Goal: Task Accomplishment & Management: Use online tool/utility

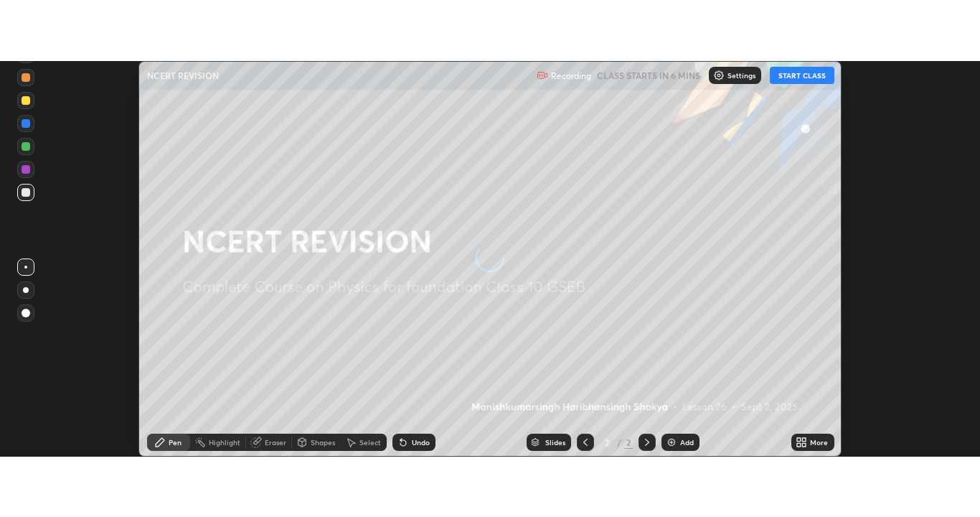
scroll to position [395, 979]
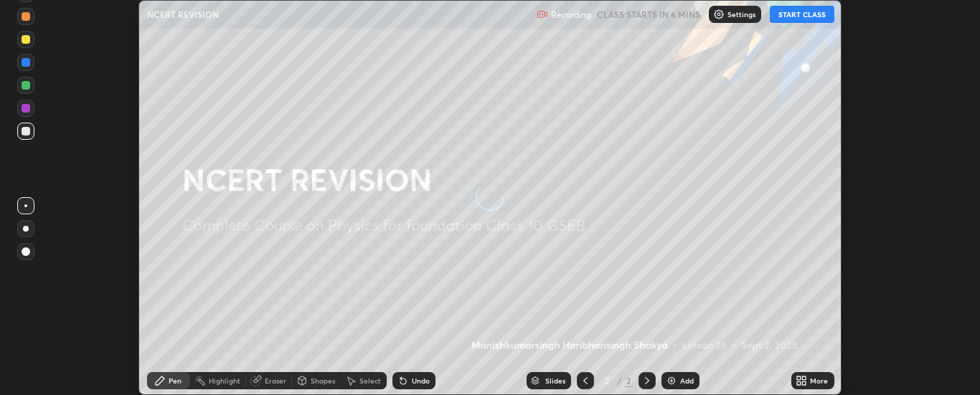
click at [804, 16] on button "START CLASS" at bounding box center [802, 14] width 65 height 17
click at [798, 377] on icon at bounding box center [799, 379] width 4 height 4
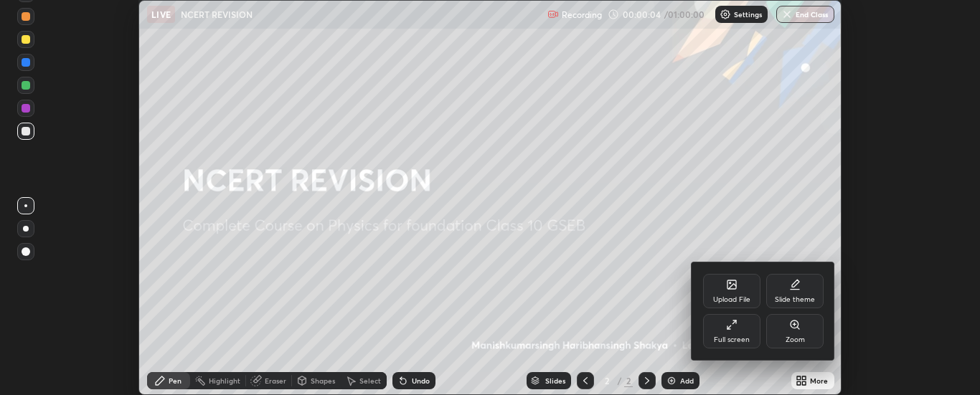
click at [797, 290] on icon at bounding box center [795, 290] width 9 height 0
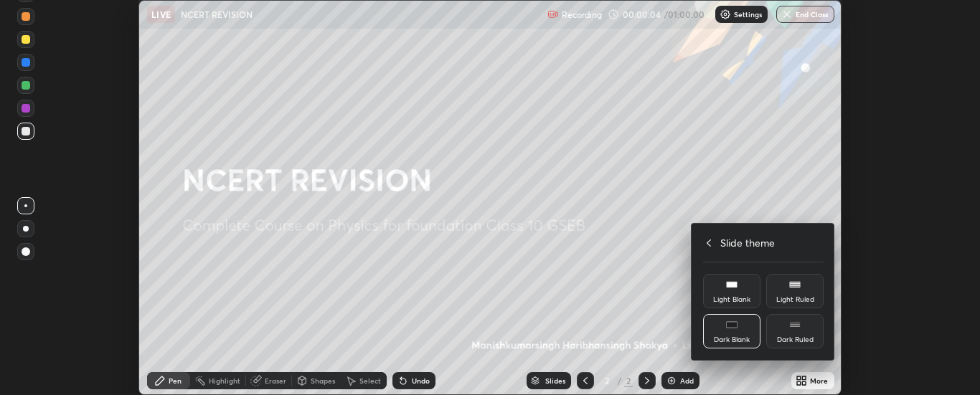
click at [799, 333] on div "Dark Ruled" at bounding box center [794, 331] width 57 height 34
click at [709, 245] on icon at bounding box center [709, 243] width 4 height 7
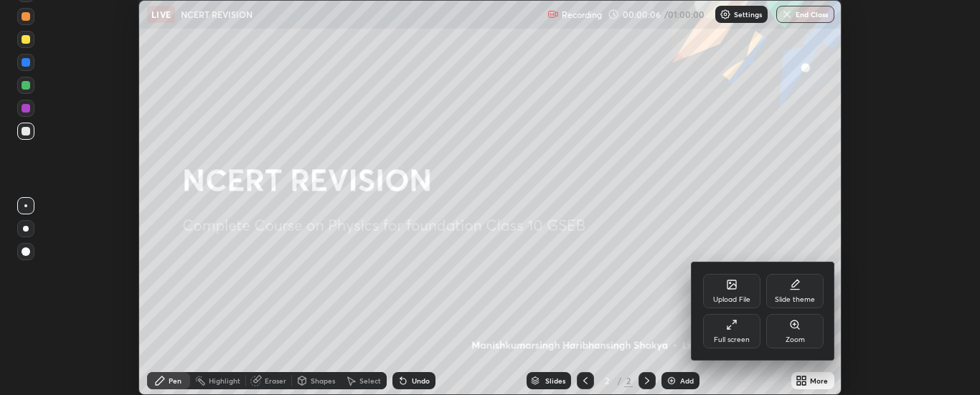
click at [736, 337] on div "Full screen" at bounding box center [732, 339] width 36 height 7
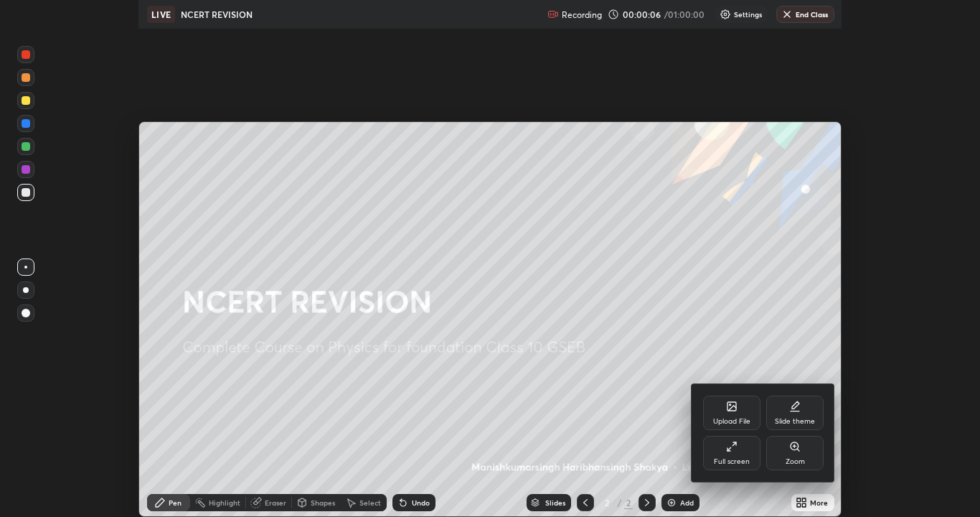
scroll to position [517, 980]
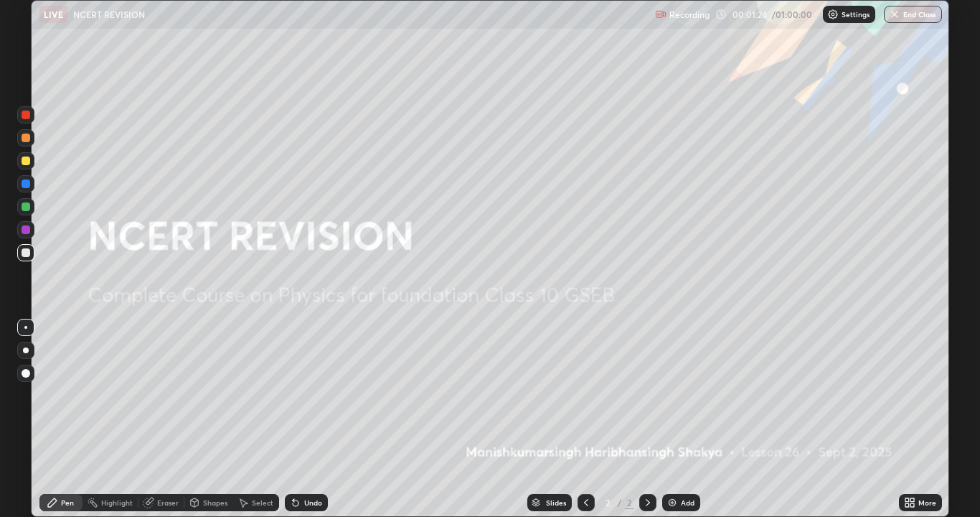
click at [648, 395] on div at bounding box center [647, 502] width 17 height 17
click at [675, 395] on img at bounding box center [671, 501] width 11 height 11
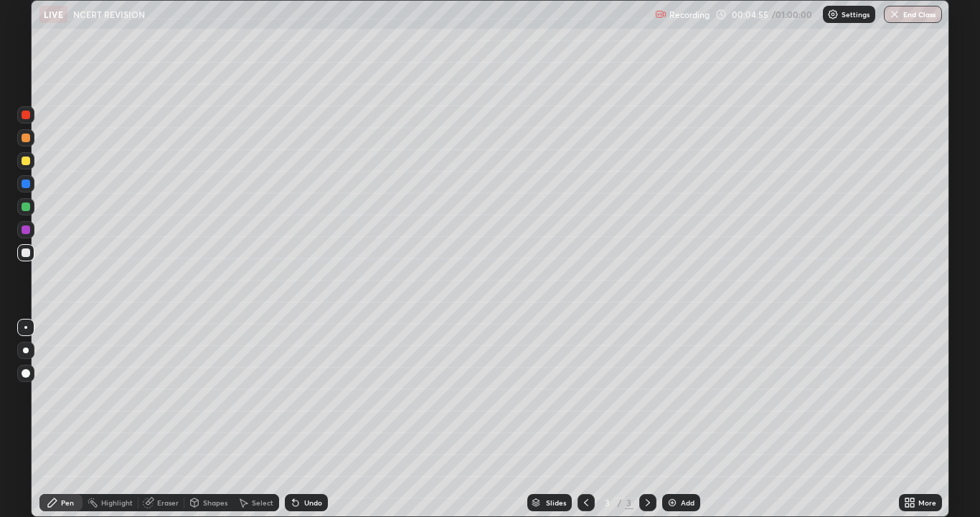
click at [28, 141] on div at bounding box center [26, 137] width 9 height 9
click at [161, 395] on div "Eraser" at bounding box center [168, 502] width 22 height 7
click at [24, 395] on div "Erase all" at bounding box center [25, 476] width 17 height 17
click at [22, 375] on div at bounding box center [25, 372] width 17 height 17
click at [28, 162] on div at bounding box center [26, 160] width 9 height 9
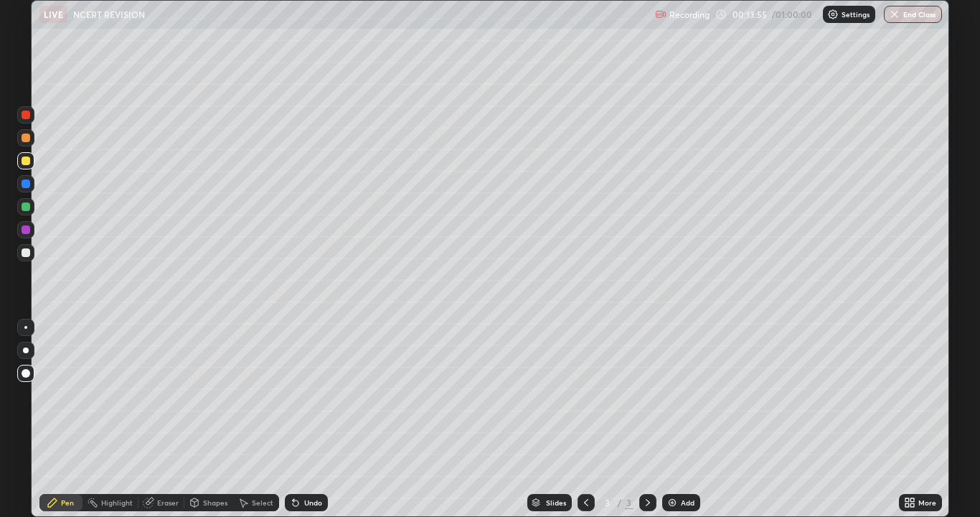
click at [27, 141] on div at bounding box center [26, 137] width 9 height 9
click at [24, 163] on div at bounding box center [26, 160] width 9 height 9
click at [26, 141] on div at bounding box center [26, 137] width 9 height 9
click at [26, 115] on div at bounding box center [26, 114] width 9 height 9
click at [29, 253] on div at bounding box center [26, 252] width 9 height 9
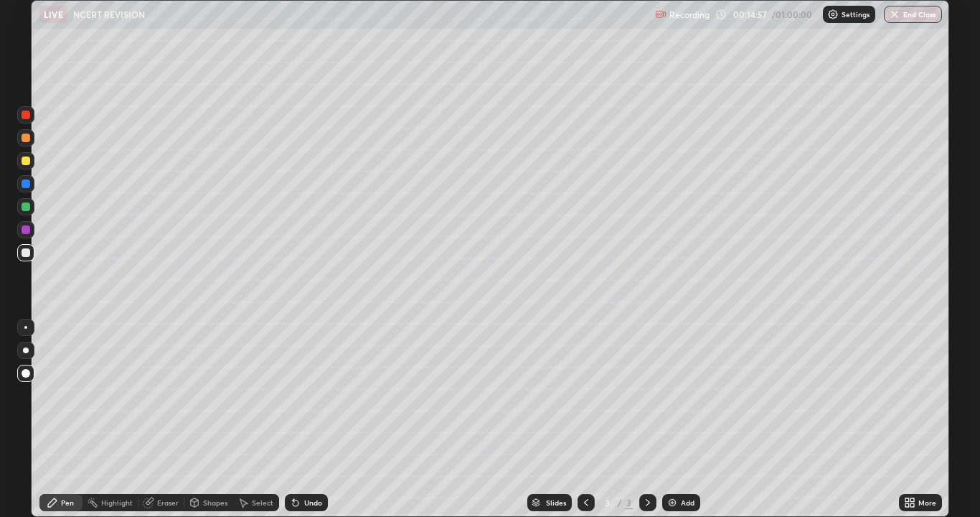
click at [195, 395] on icon at bounding box center [195, 502] width 8 height 9
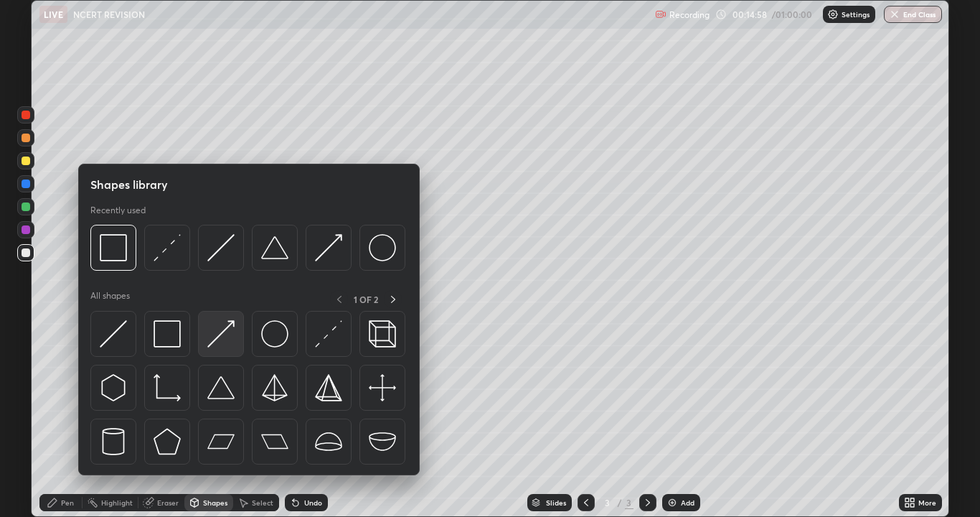
click at [214, 335] on img at bounding box center [220, 333] width 27 height 27
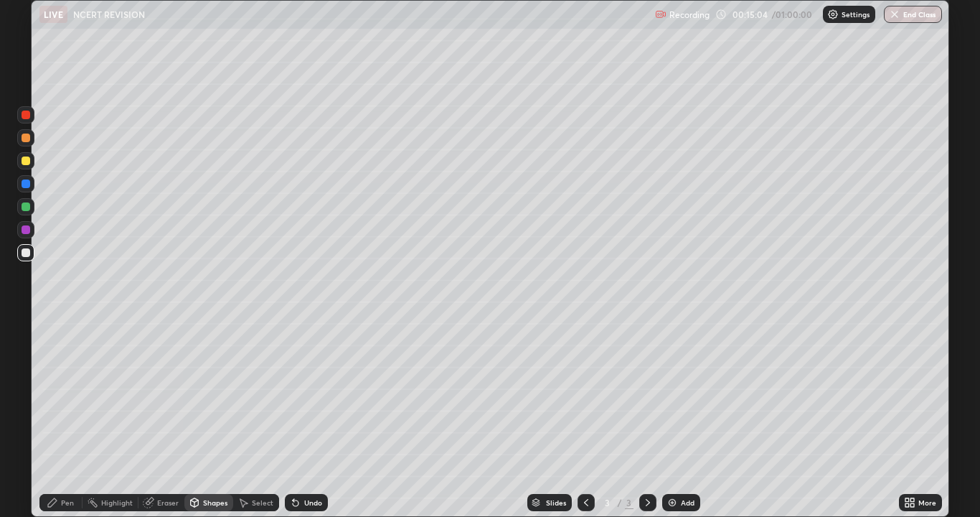
click at [306, 395] on div "Undo" at bounding box center [313, 502] width 18 height 7
click at [304, 395] on div "Undo" at bounding box center [313, 502] width 18 height 7
click at [194, 395] on icon at bounding box center [194, 503] width 0 height 5
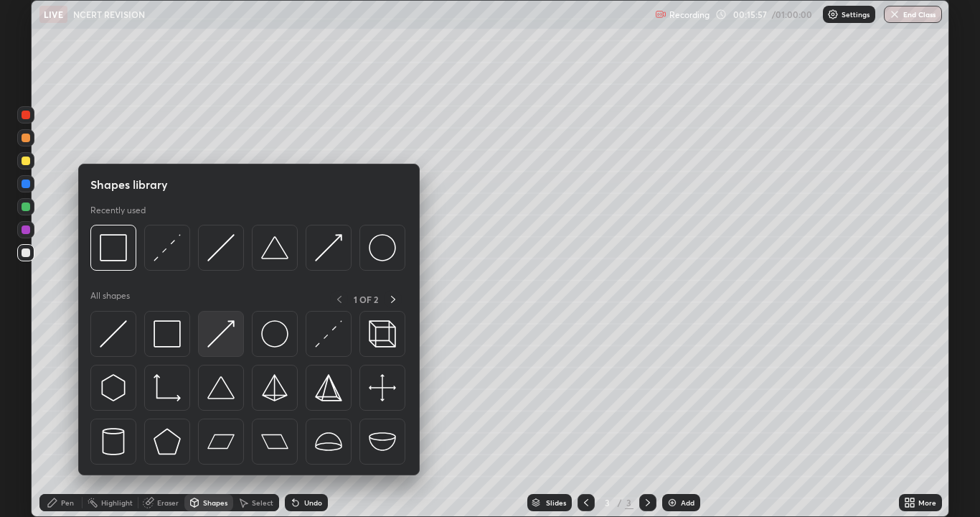
click at [213, 332] on img at bounding box center [220, 333] width 27 height 27
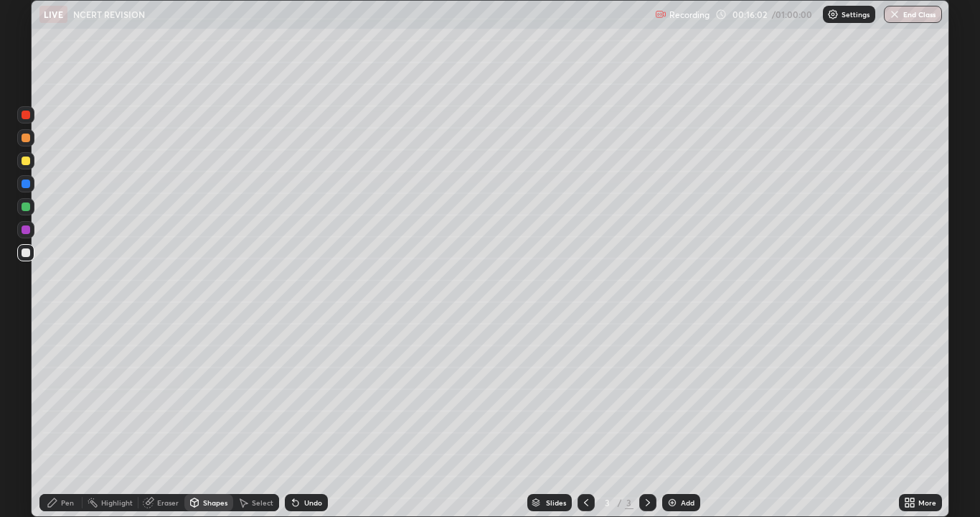
click at [60, 395] on div "Pen" at bounding box center [60, 502] width 43 height 17
click at [23, 161] on div at bounding box center [26, 160] width 9 height 9
click at [157, 395] on div "Eraser" at bounding box center [168, 502] width 22 height 7
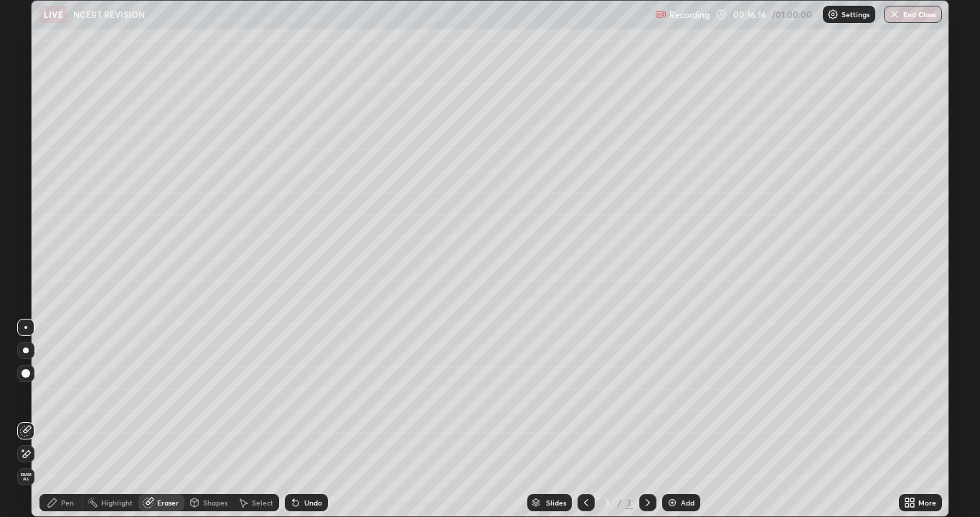
click at [26, 395] on icon at bounding box center [25, 454] width 11 height 12
click at [57, 395] on icon at bounding box center [52, 501] width 11 height 11
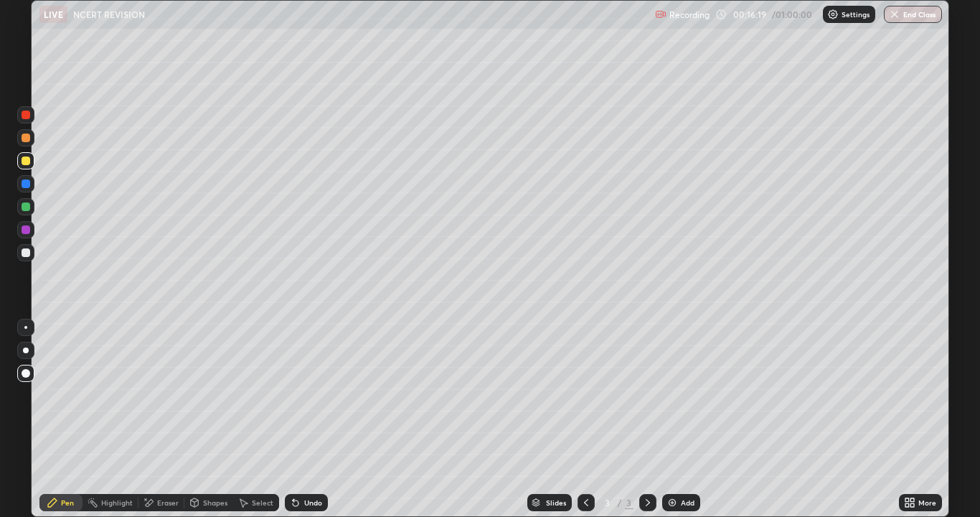
click at [196, 395] on icon at bounding box center [195, 502] width 8 height 9
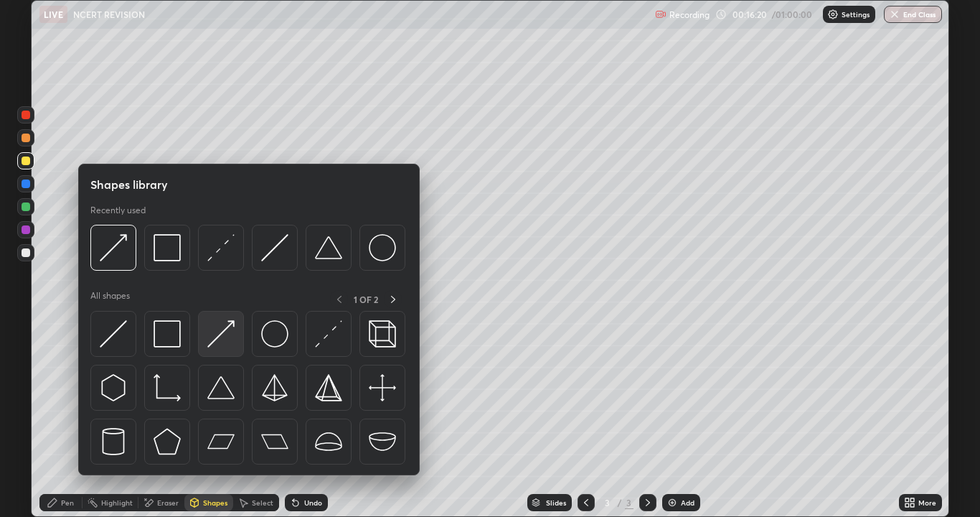
click at [216, 341] on img at bounding box center [220, 333] width 27 height 27
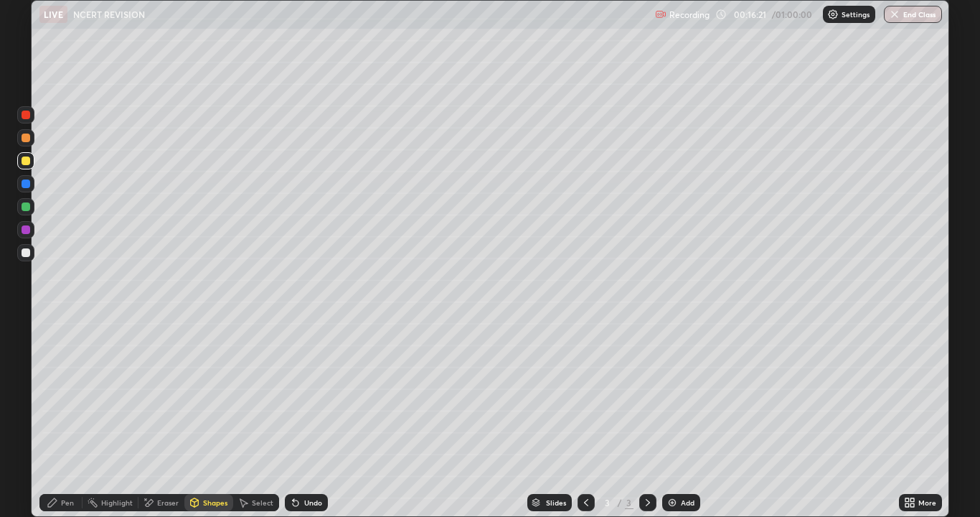
click at [22, 254] on div at bounding box center [26, 252] width 9 height 9
click at [59, 395] on div "Pen" at bounding box center [60, 502] width 43 height 17
click at [25, 141] on div at bounding box center [26, 137] width 9 height 9
click at [23, 115] on div at bounding box center [26, 114] width 9 height 9
click at [24, 158] on div at bounding box center [26, 160] width 9 height 9
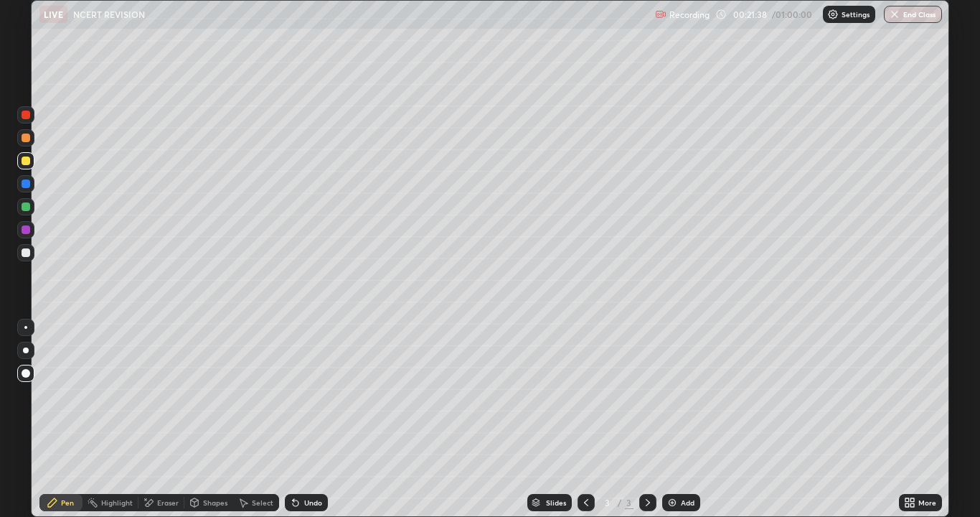
click at [22, 139] on div at bounding box center [26, 137] width 9 height 9
click at [28, 253] on div at bounding box center [26, 252] width 9 height 9
click at [685, 395] on div "Add" at bounding box center [688, 502] width 14 height 7
click at [28, 141] on div at bounding box center [26, 137] width 9 height 9
click at [24, 206] on div at bounding box center [26, 206] width 9 height 9
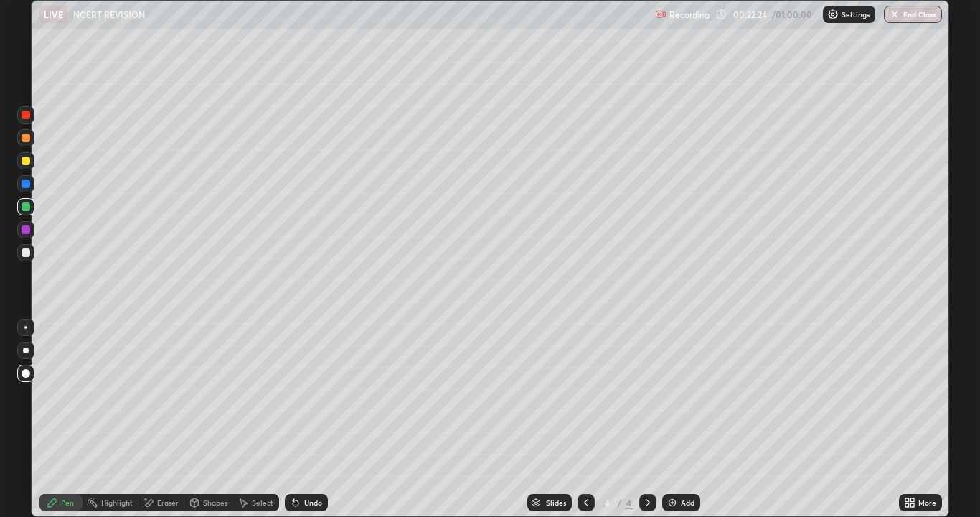
click at [26, 161] on div at bounding box center [26, 160] width 9 height 9
click at [25, 209] on div at bounding box center [26, 206] width 9 height 9
click at [170, 395] on div "Eraser" at bounding box center [168, 502] width 22 height 7
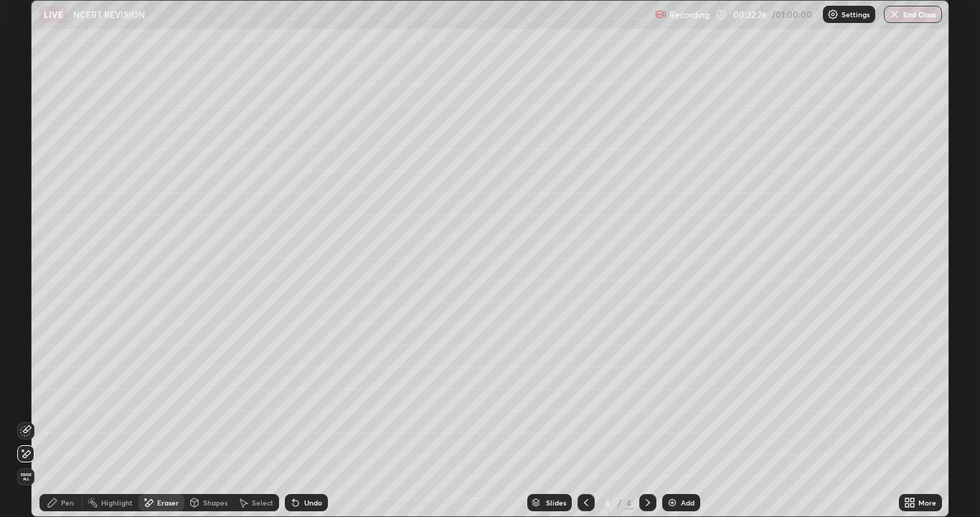
click at [208, 395] on div "Shapes" at bounding box center [215, 502] width 24 height 7
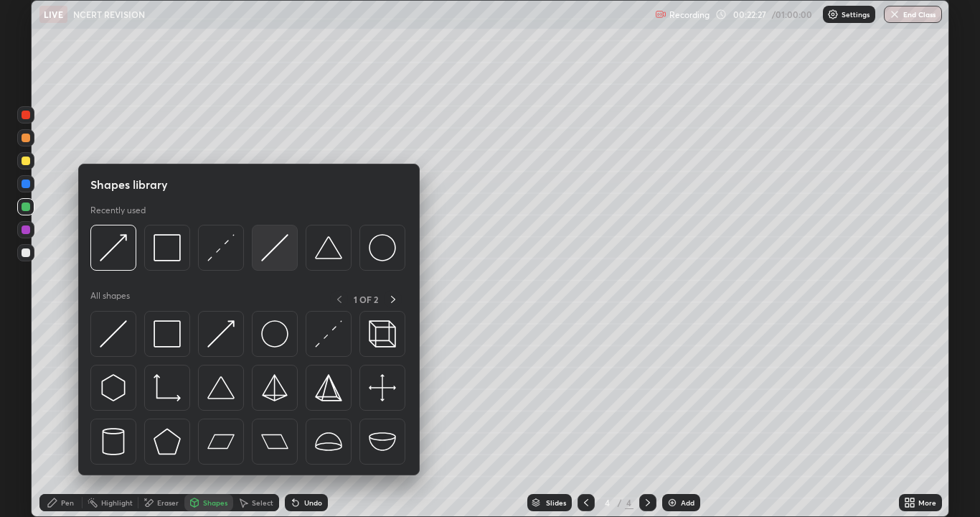
click at [273, 247] on img at bounding box center [274, 247] width 27 height 27
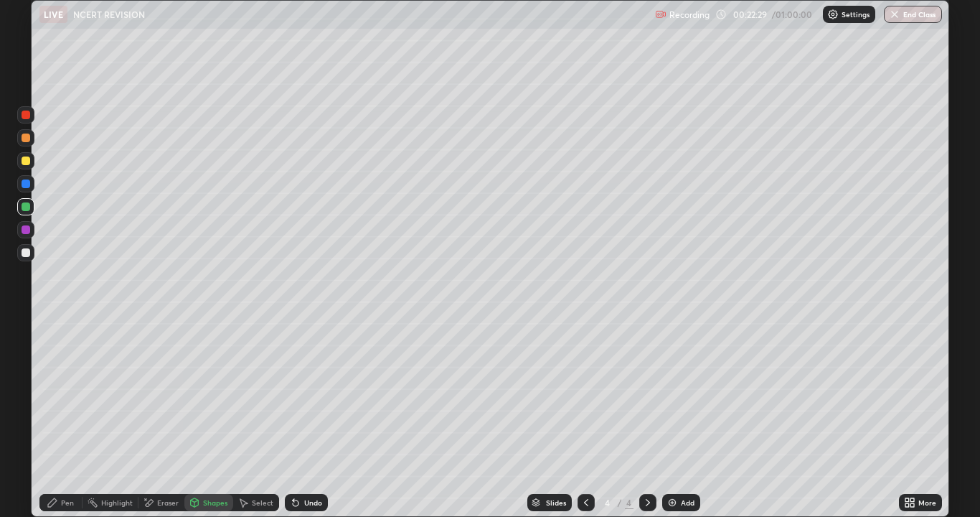
click at [65, 395] on div "Pen" at bounding box center [60, 502] width 43 height 17
click at [23, 255] on div at bounding box center [26, 252] width 9 height 9
click at [24, 140] on div at bounding box center [26, 137] width 9 height 9
click at [27, 162] on div at bounding box center [26, 160] width 9 height 9
click at [204, 395] on div "Shapes" at bounding box center [208, 502] width 49 height 17
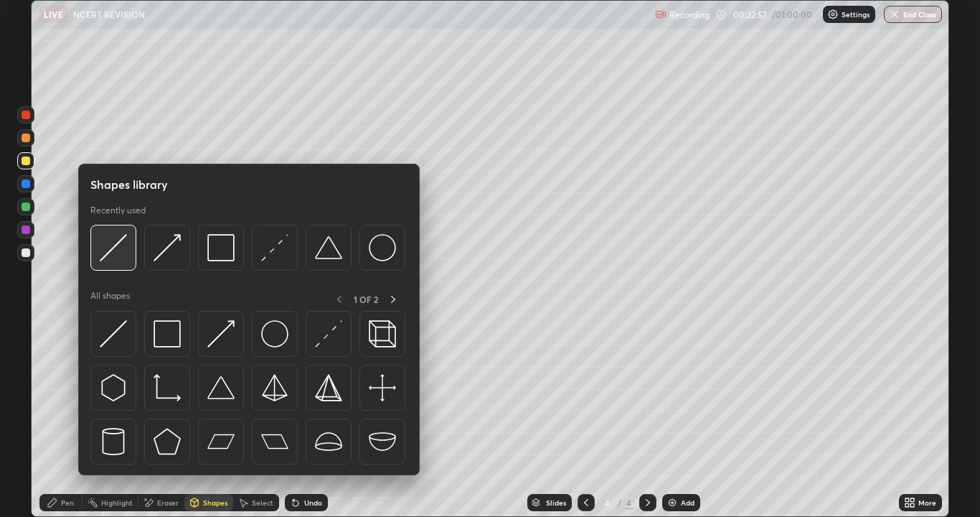
click at [113, 252] on img at bounding box center [113, 247] width 27 height 27
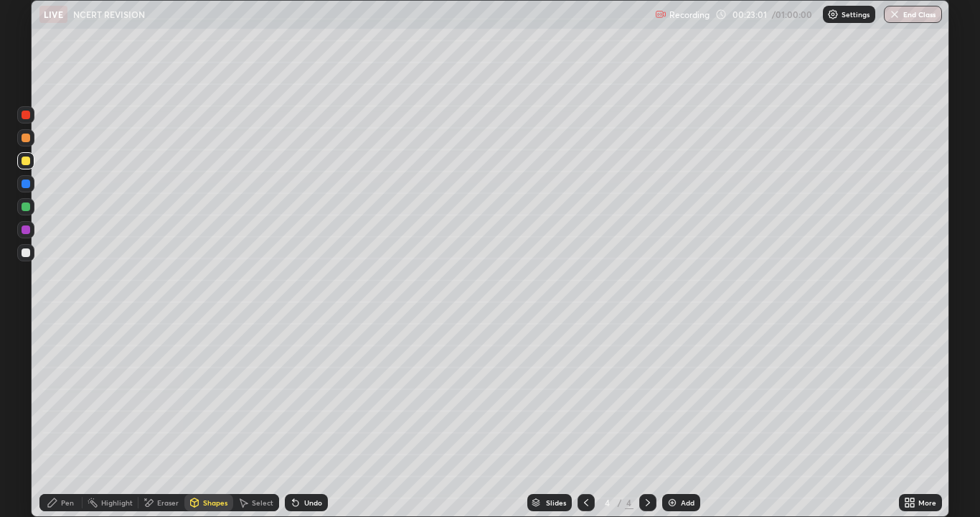
click at [67, 395] on div "Pen" at bounding box center [67, 502] width 13 height 7
click at [27, 260] on div at bounding box center [25, 252] width 17 height 17
click at [27, 136] on div at bounding box center [26, 137] width 9 height 9
click at [300, 395] on div "Undo" at bounding box center [306, 502] width 43 height 17
click at [297, 395] on icon at bounding box center [295, 501] width 11 height 11
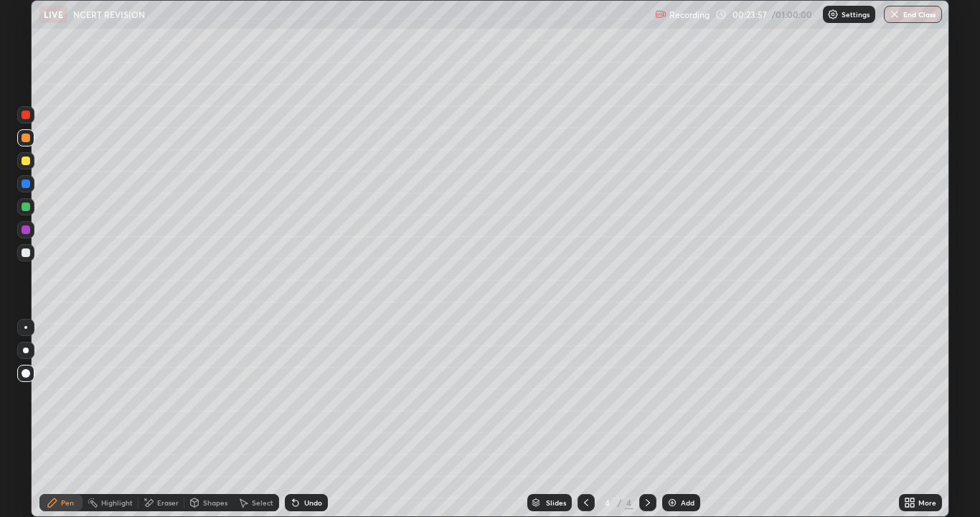
click at [293, 395] on icon at bounding box center [296, 503] width 6 height 6
click at [210, 395] on div "Shapes" at bounding box center [215, 502] width 24 height 7
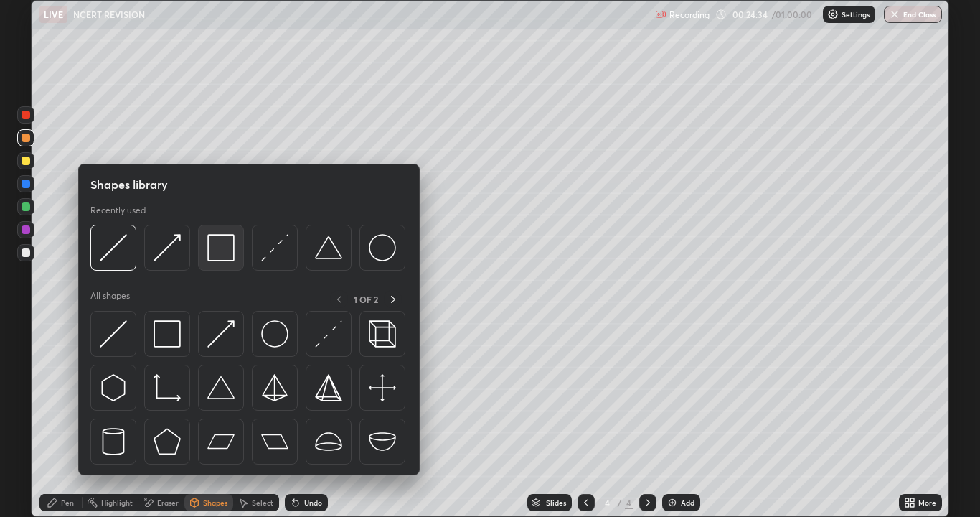
click at [225, 255] on img at bounding box center [220, 247] width 27 height 27
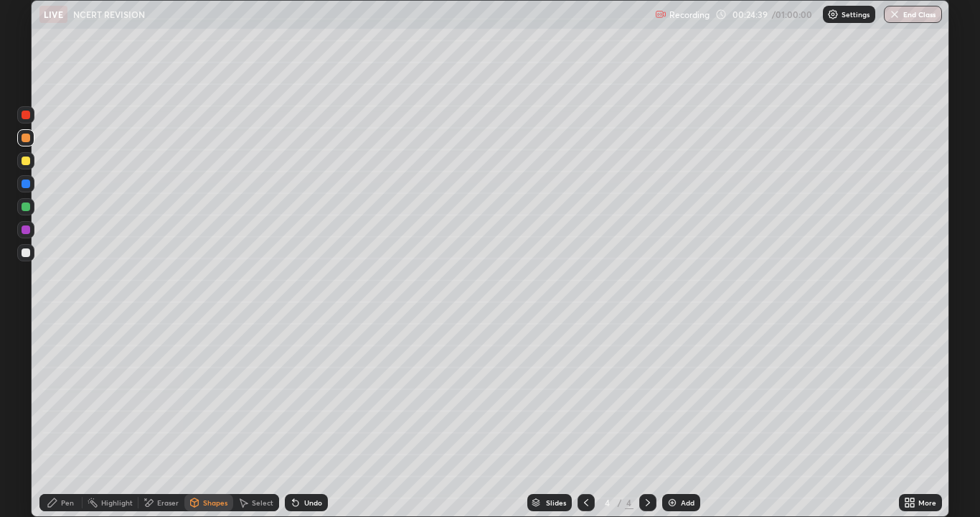
click at [57, 395] on icon at bounding box center [52, 501] width 11 height 11
click at [24, 254] on div at bounding box center [26, 252] width 9 height 9
click at [27, 121] on div at bounding box center [25, 114] width 17 height 17
click at [681, 395] on div "Add" at bounding box center [688, 502] width 14 height 7
click at [29, 161] on div at bounding box center [26, 160] width 9 height 9
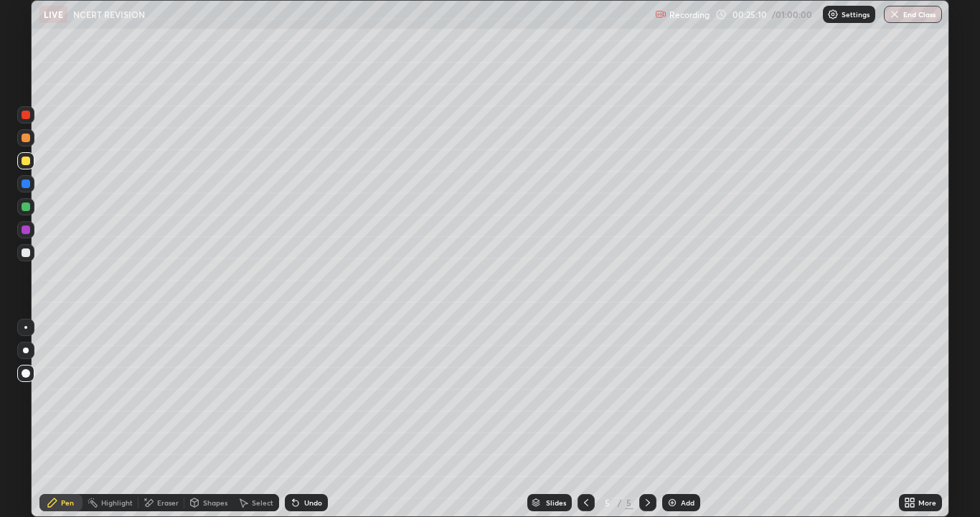
click at [209, 395] on div "Shapes" at bounding box center [215, 502] width 24 height 7
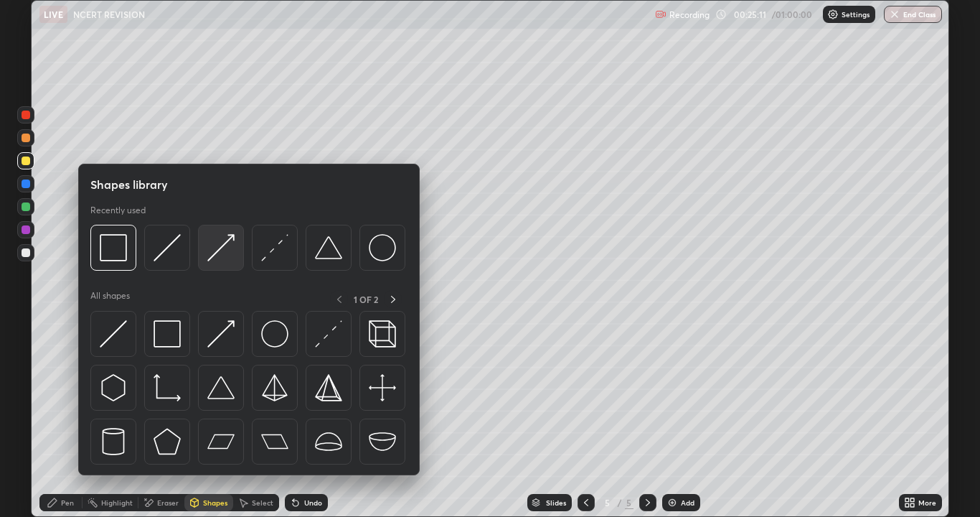
click at [216, 262] on div at bounding box center [221, 248] width 46 height 46
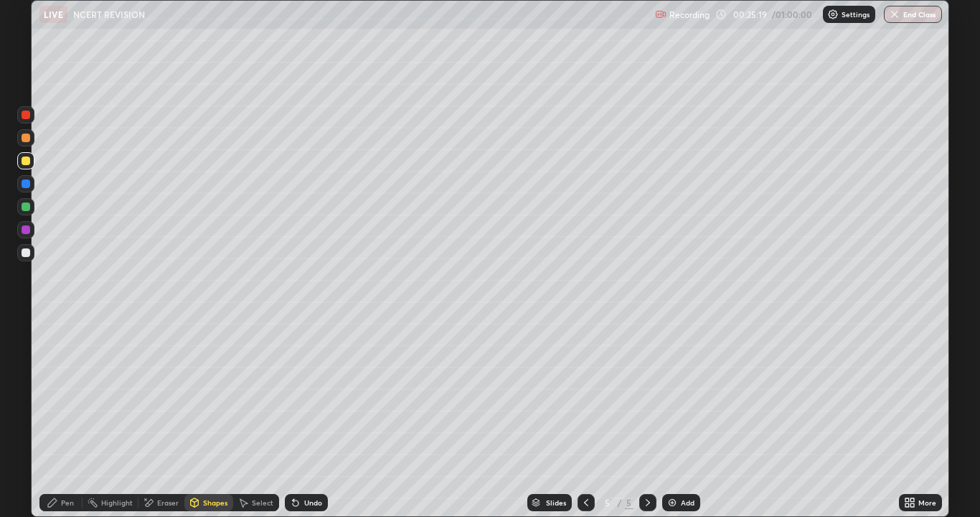
click at [585, 395] on icon at bounding box center [585, 501] width 11 height 11
click at [63, 395] on div "Pen" at bounding box center [67, 502] width 13 height 7
click at [24, 258] on div at bounding box center [25, 252] width 17 height 17
click at [27, 143] on div at bounding box center [25, 137] width 17 height 17
click at [29, 169] on div at bounding box center [25, 160] width 17 height 17
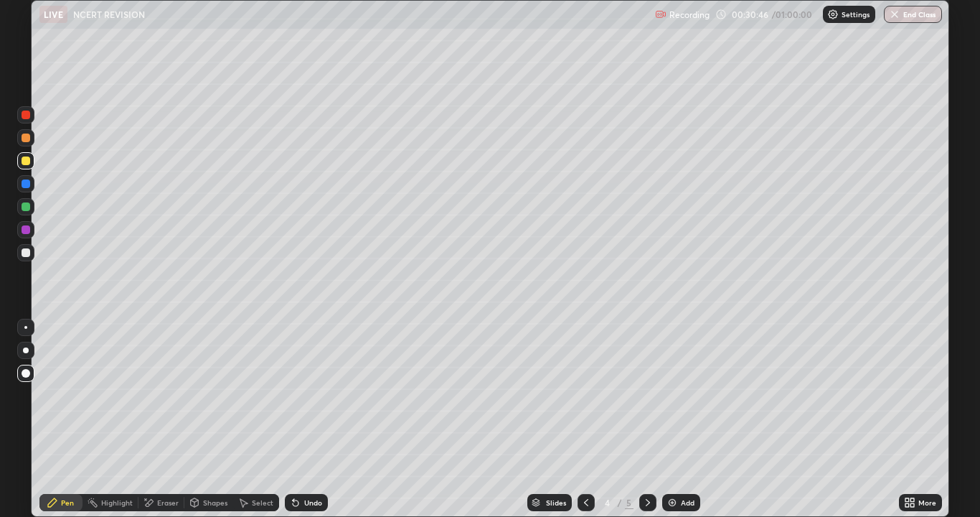
click at [585, 395] on icon at bounding box center [585, 501] width 11 height 11
click at [590, 395] on div at bounding box center [585, 502] width 17 height 17
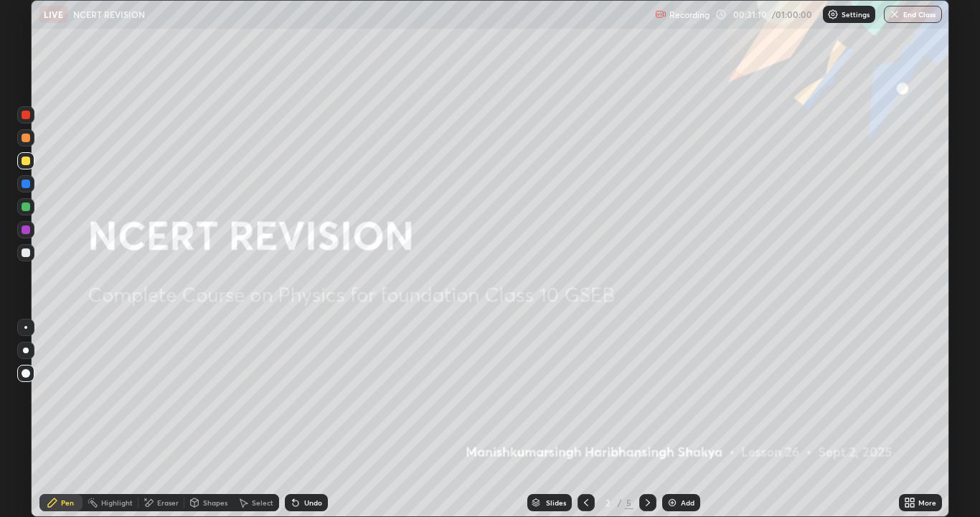
click at [647, 395] on icon at bounding box center [647, 501] width 11 height 11
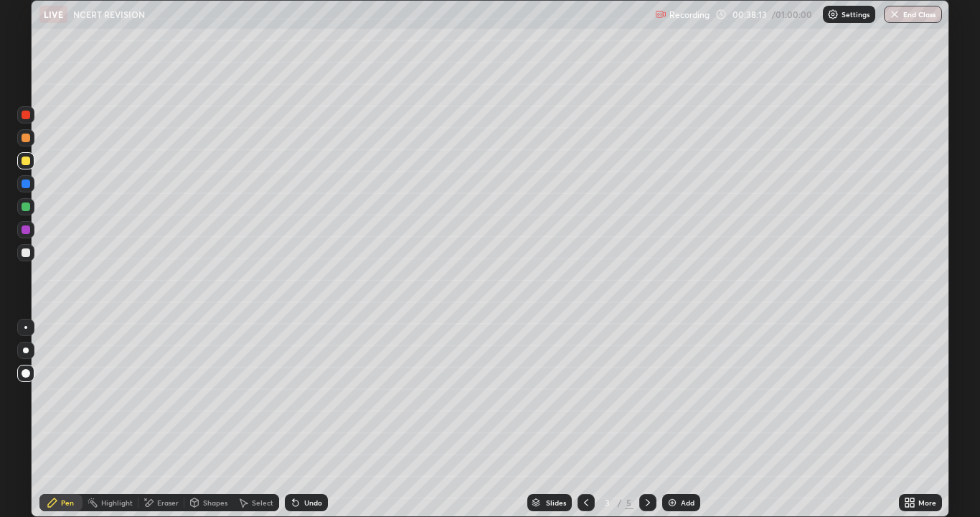
click at [308, 395] on div "Undo" at bounding box center [306, 502] width 43 height 17
click at [25, 247] on div at bounding box center [25, 252] width 17 height 17
click at [646, 395] on icon at bounding box center [648, 502] width 4 height 7
click at [682, 395] on div "Add" at bounding box center [688, 502] width 14 height 7
click at [29, 160] on div at bounding box center [26, 160] width 9 height 9
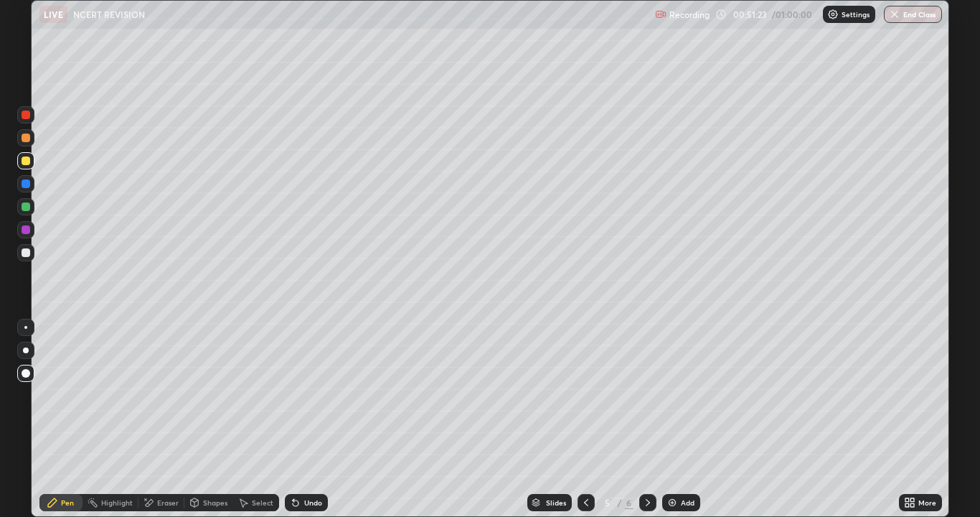
click at [27, 253] on div at bounding box center [26, 252] width 9 height 9
click at [203, 395] on div "Shapes" at bounding box center [215, 502] width 24 height 7
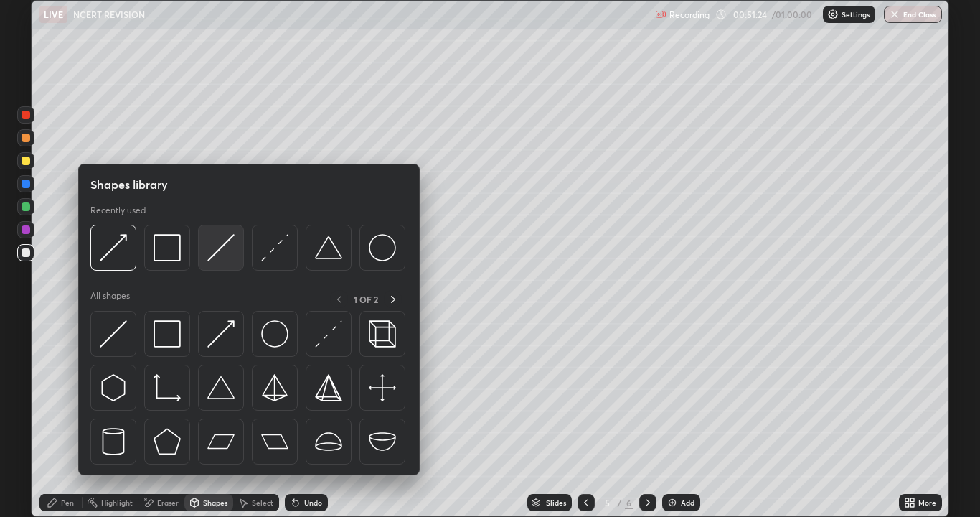
click at [209, 258] on img at bounding box center [220, 247] width 27 height 27
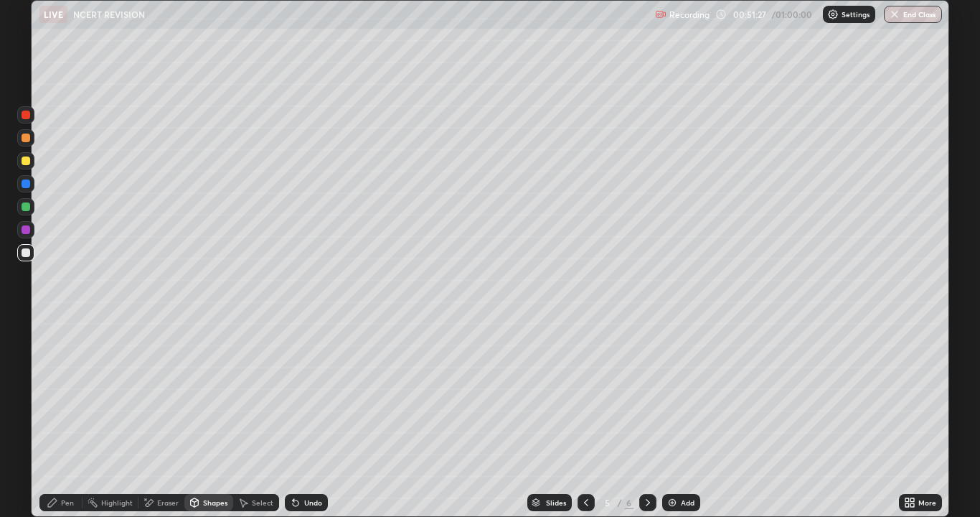
click at [59, 395] on div "Pen" at bounding box center [60, 502] width 43 height 17
click at [24, 136] on div at bounding box center [26, 137] width 9 height 9
click at [220, 395] on div "Shapes" at bounding box center [215, 502] width 24 height 7
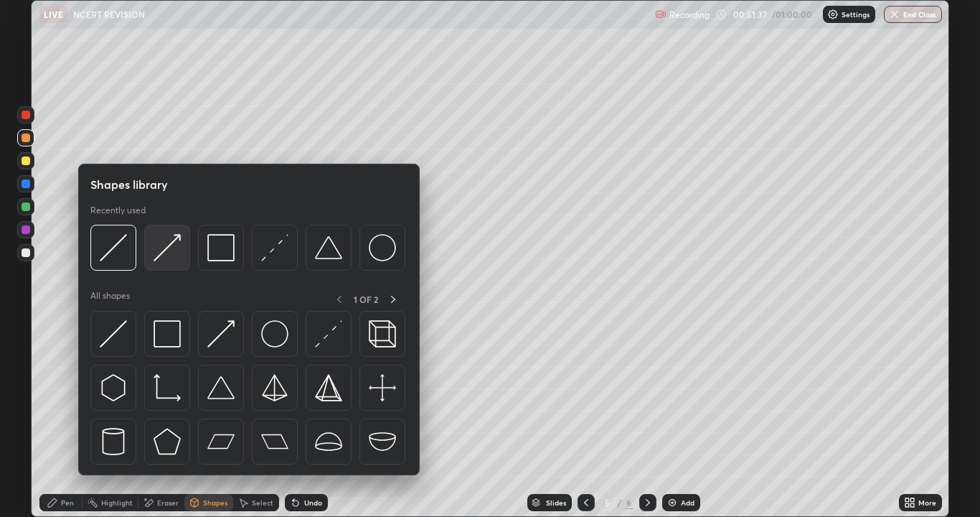
click at [167, 260] on img at bounding box center [167, 247] width 27 height 27
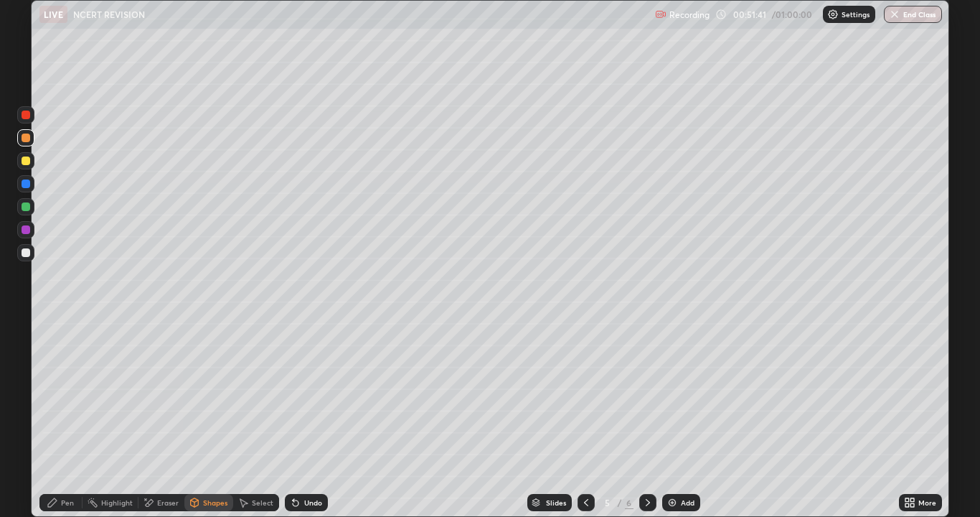
click at [70, 395] on div "Pen" at bounding box center [67, 502] width 13 height 7
click at [918, 16] on button "End Class" at bounding box center [913, 14] width 57 height 17
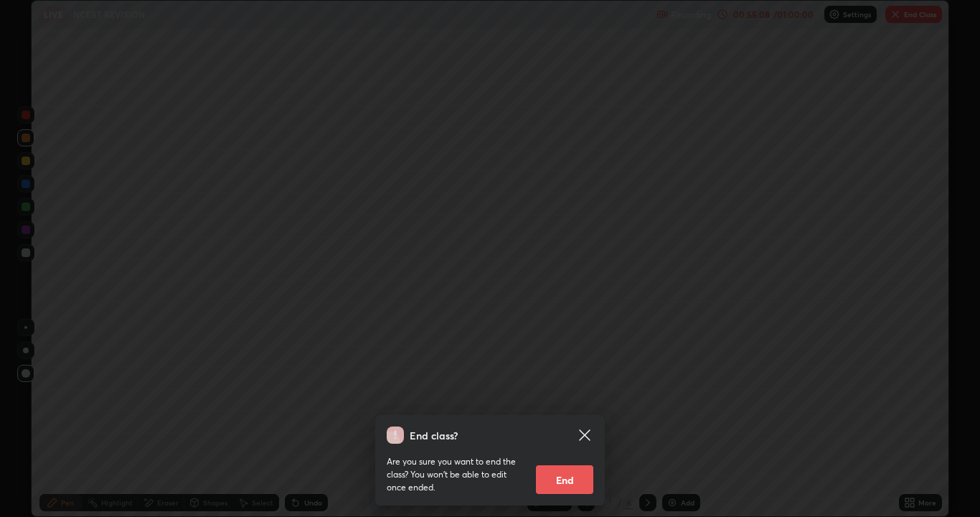
click at [571, 395] on button "End" at bounding box center [564, 479] width 57 height 29
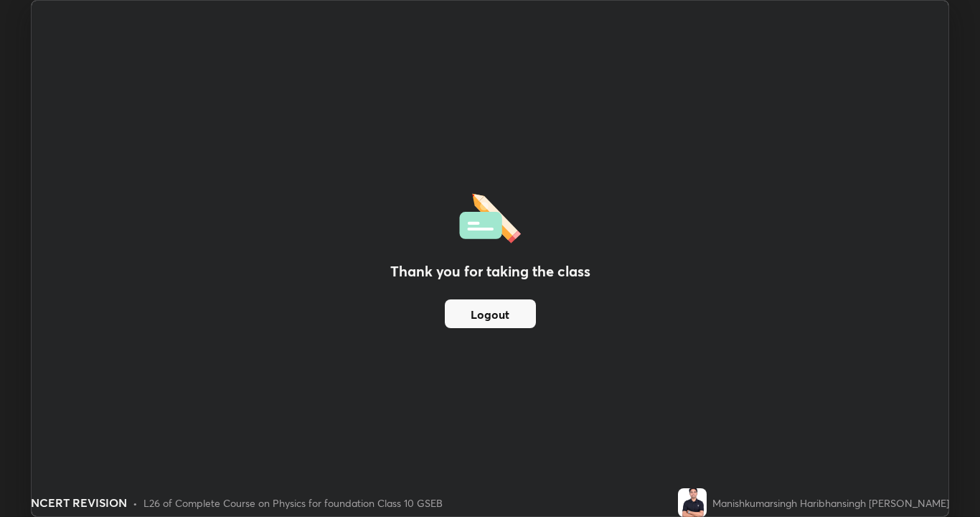
click at [499, 312] on button "Logout" at bounding box center [490, 313] width 91 height 29
